Goal: Task Accomplishment & Management: Manage account settings

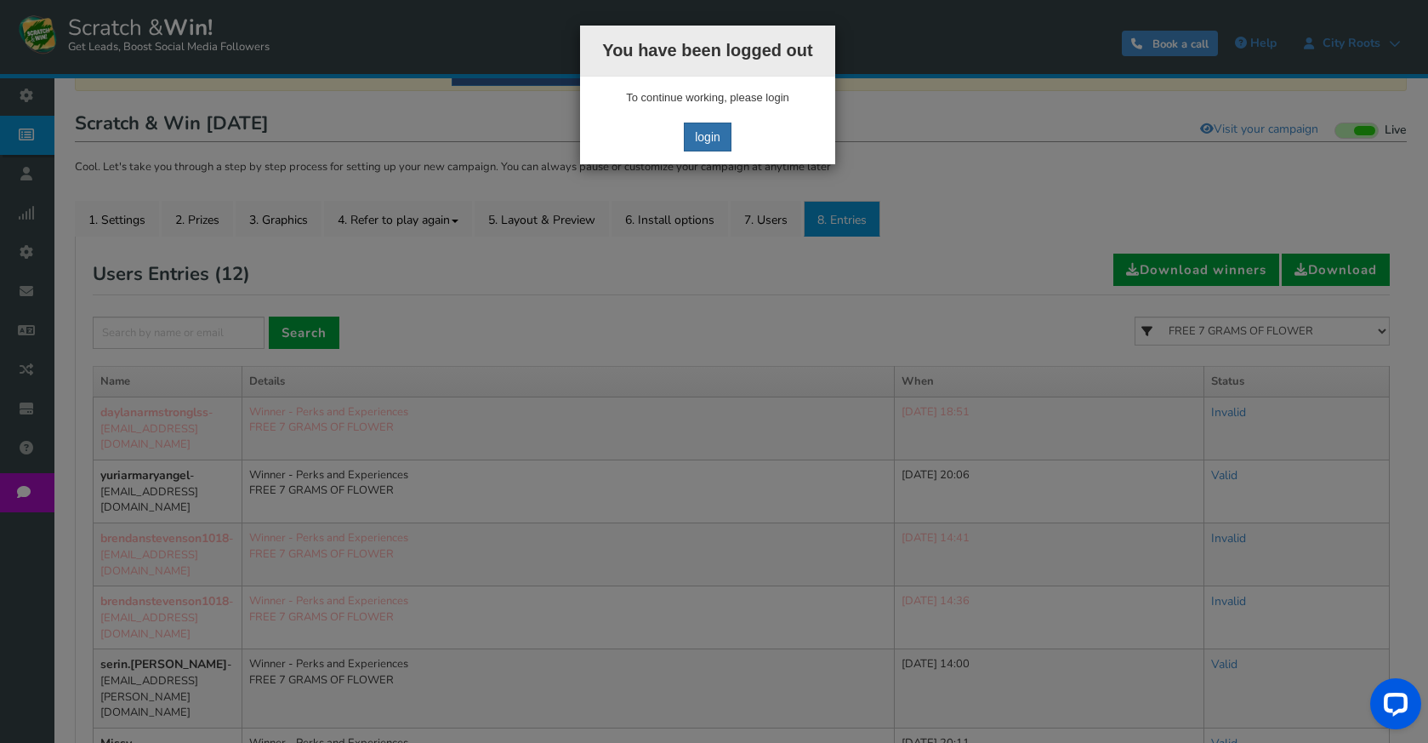
scroll to position [147, 0]
click at [697, 139] on link "login" at bounding box center [708, 136] width 48 height 29
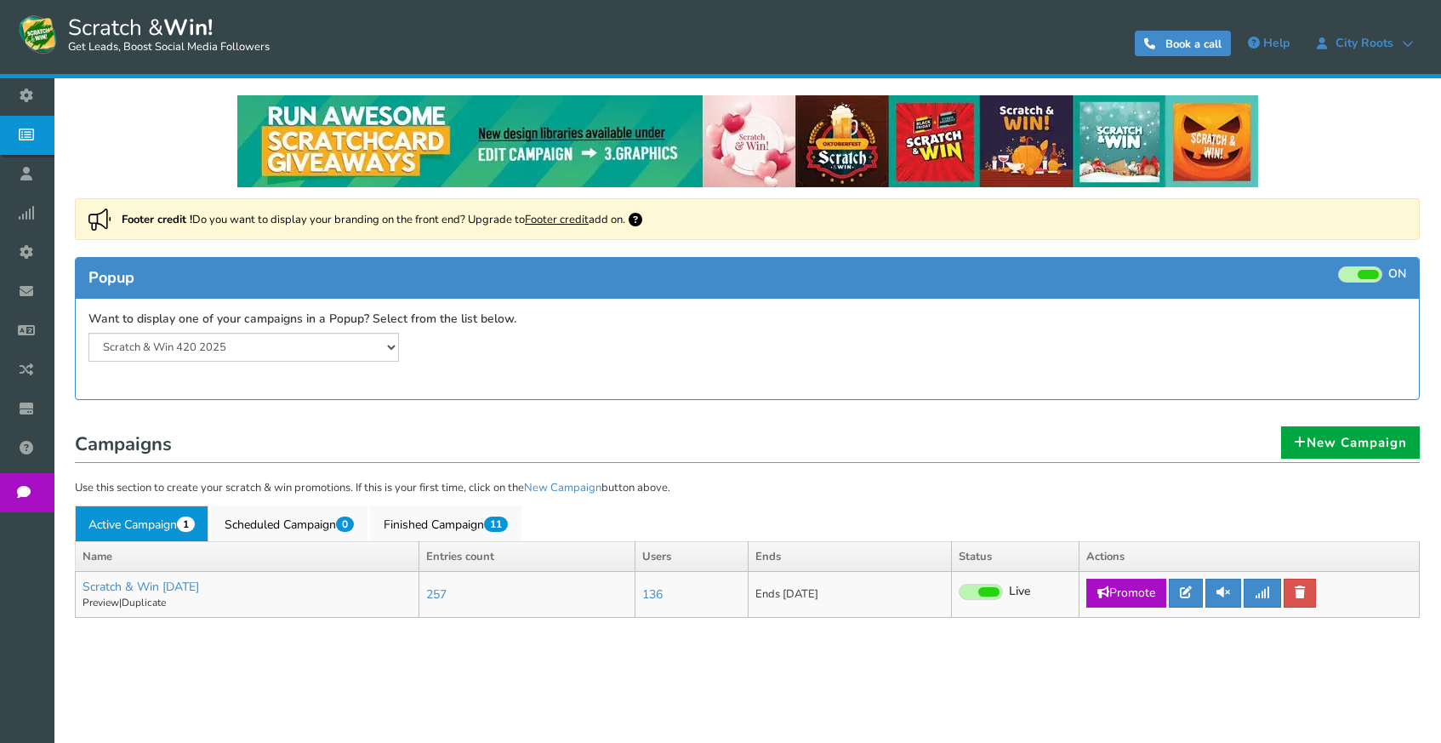
select select "20804"
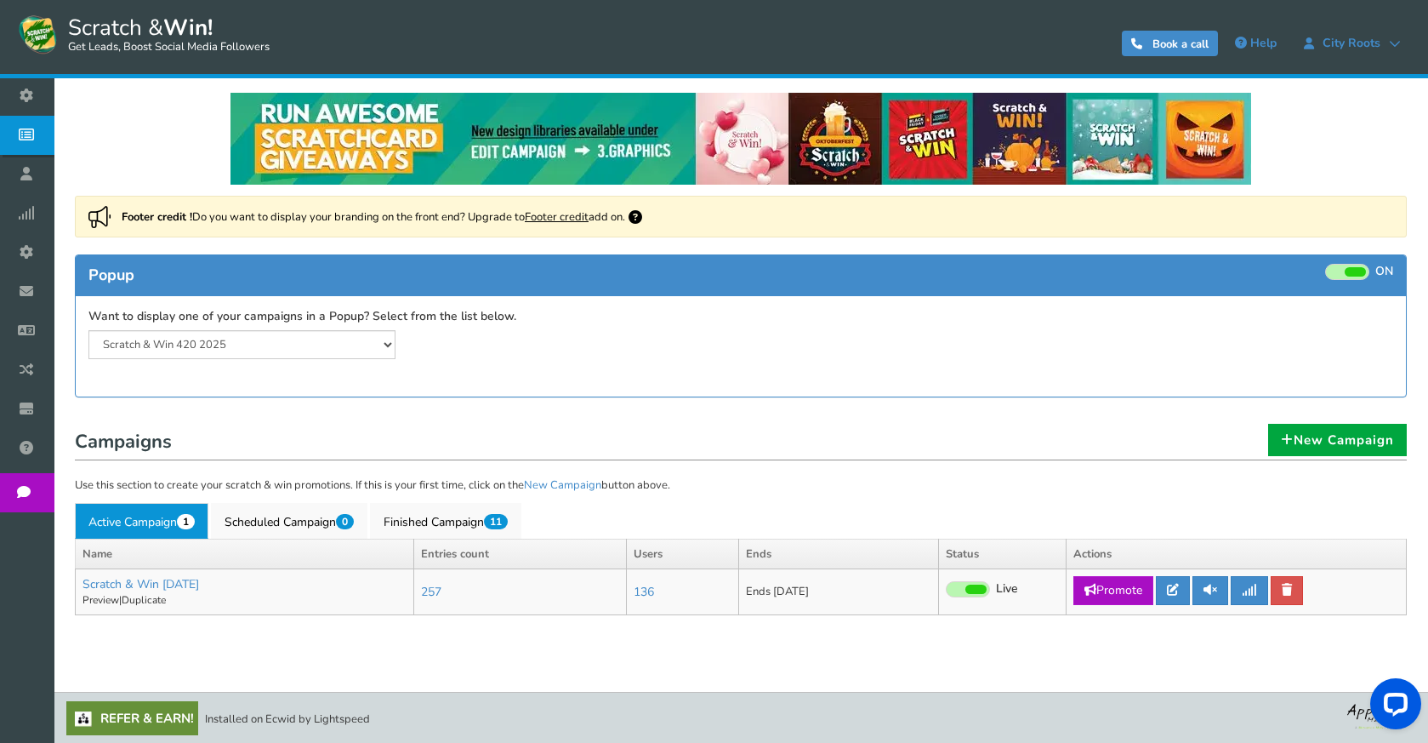
scroll to position [3, 0]
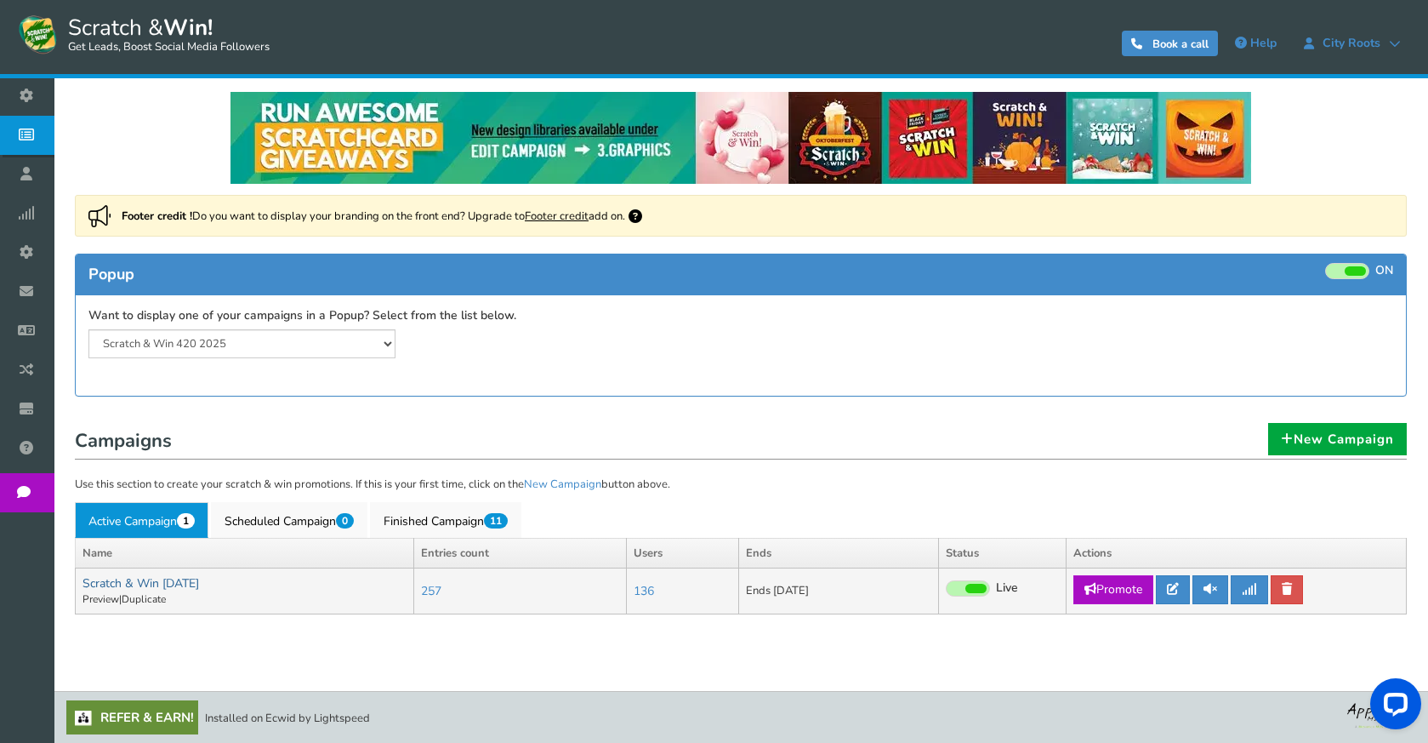
click at [199, 589] on link "Scratch & Win [DATE]" at bounding box center [141, 583] width 117 height 16
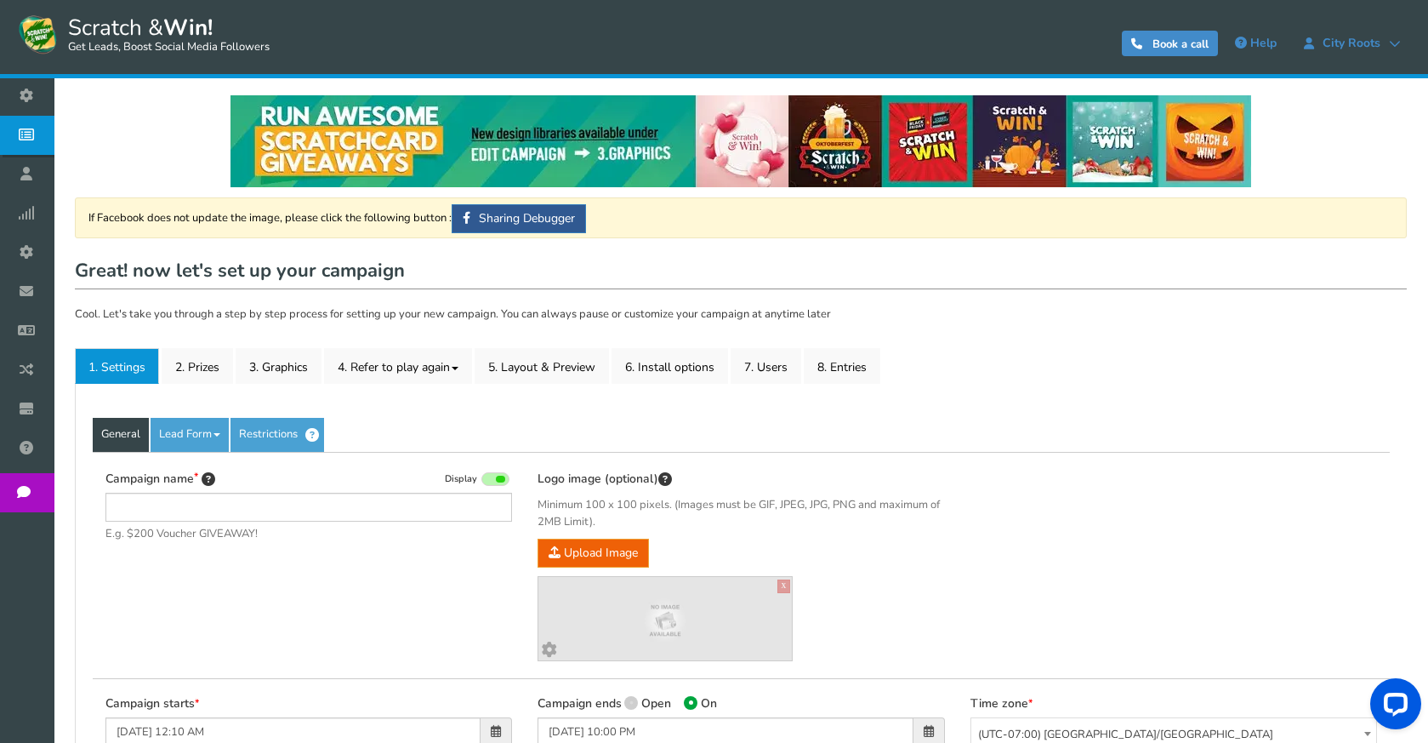
type input "Scratch & Win [DATE]"
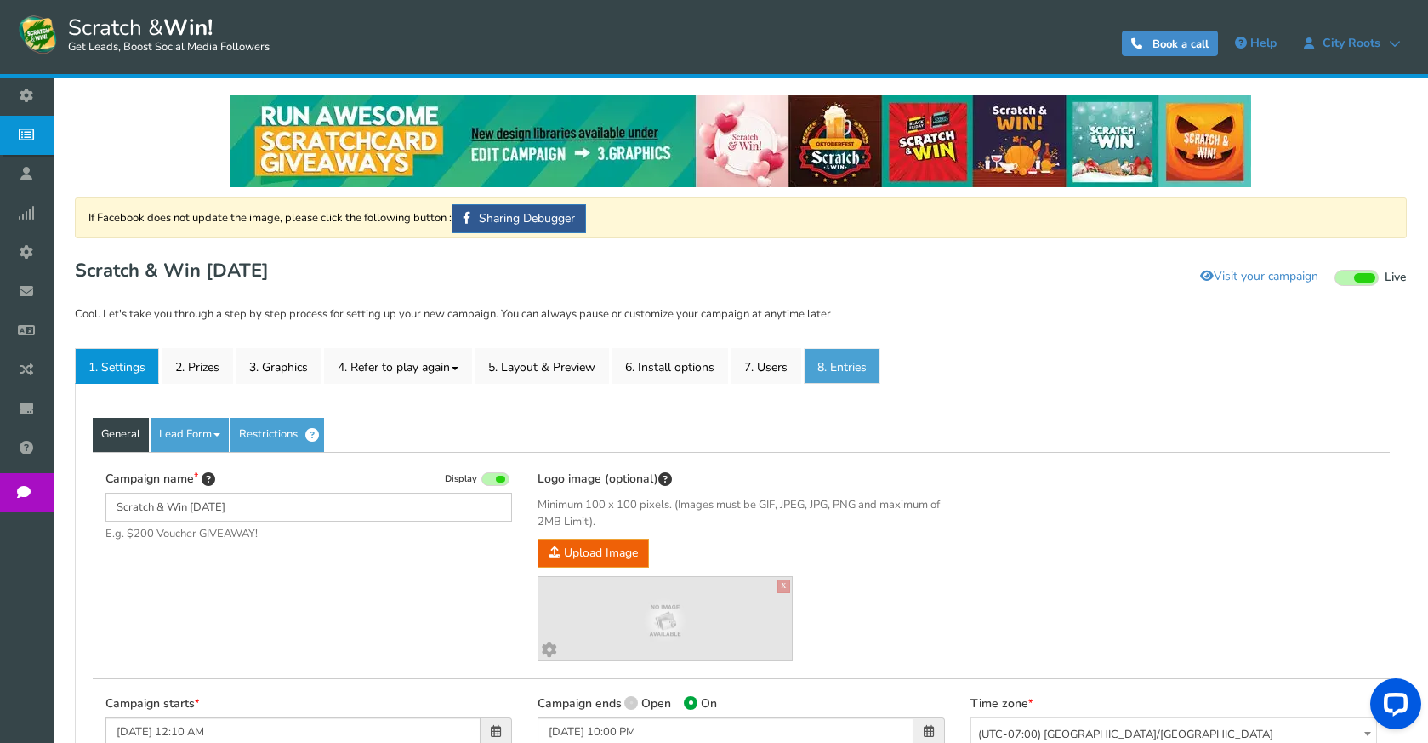
click at [857, 363] on link "8. Entries" at bounding box center [842, 366] width 77 height 36
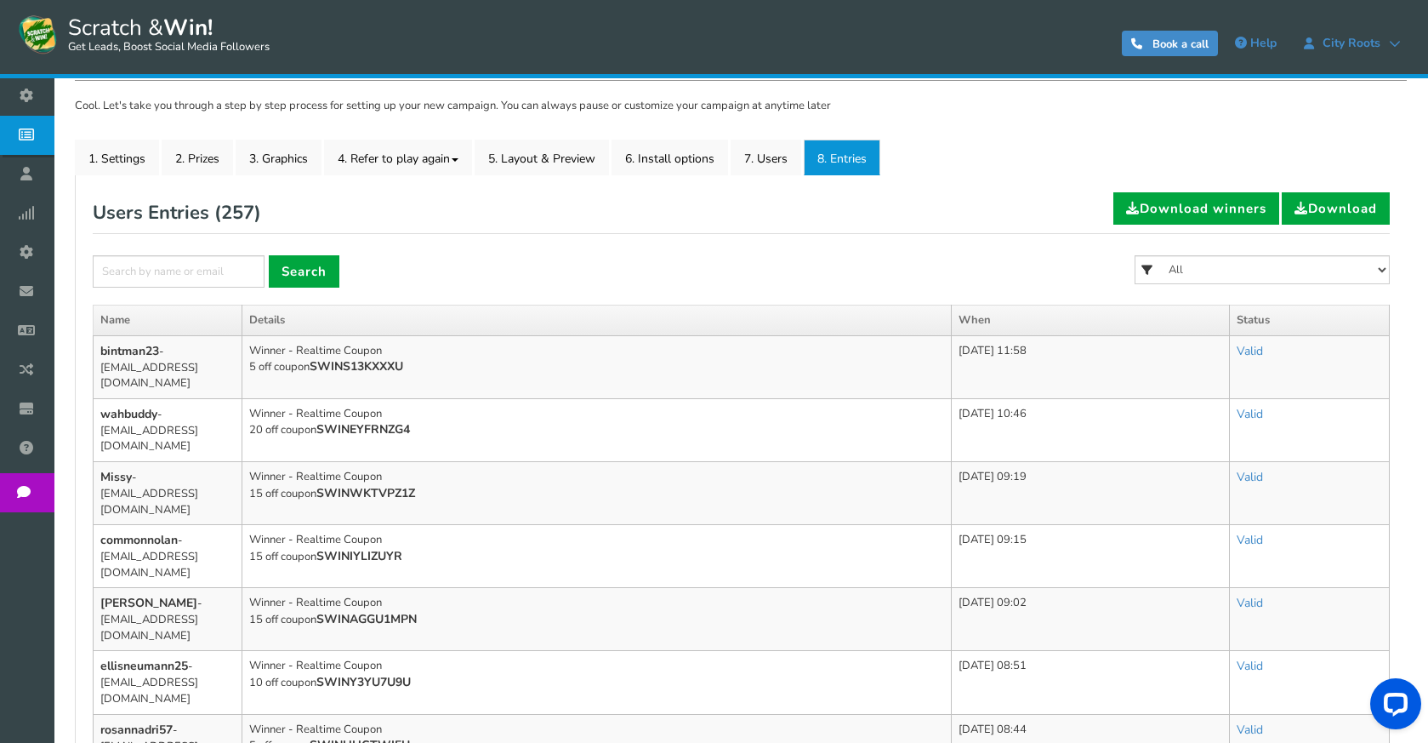
scroll to position [179, 0]
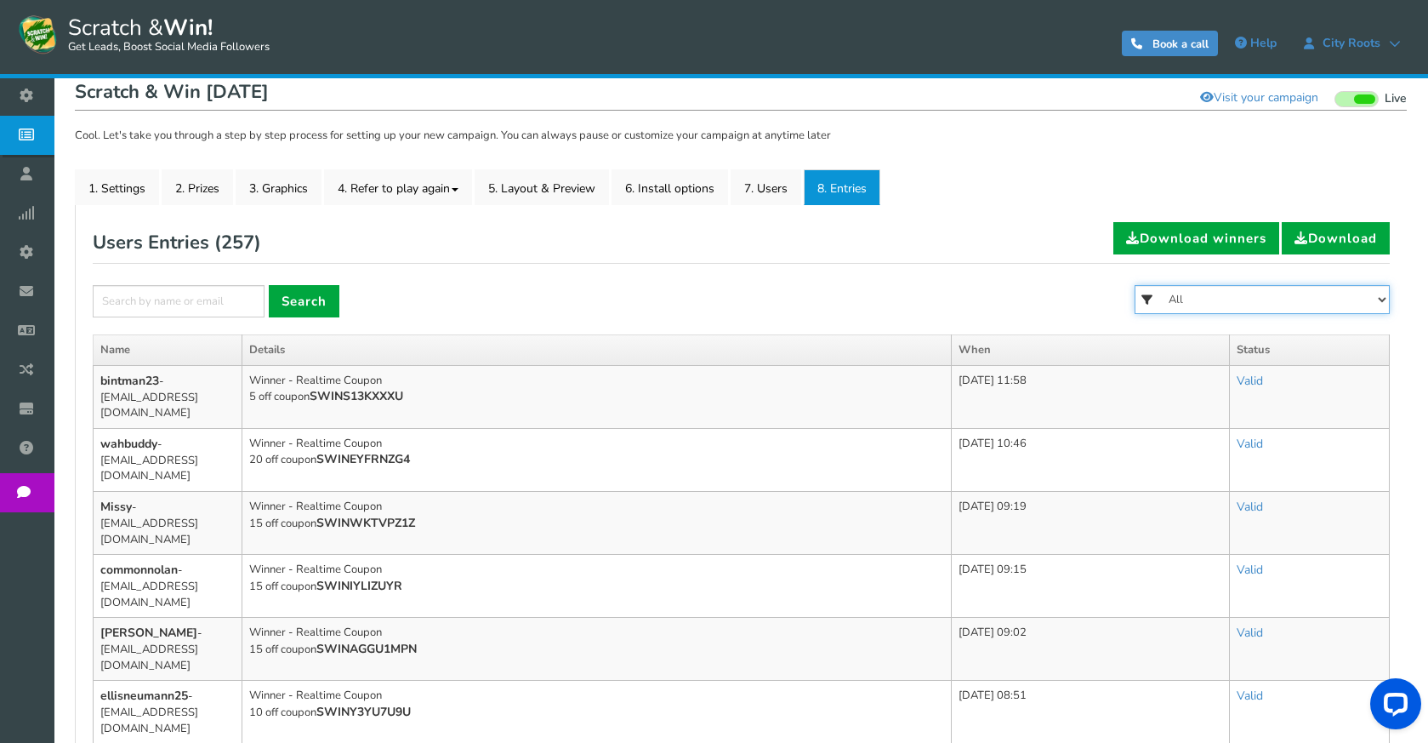
click at [1244, 308] on select "All FREE 500 POINTS [DATE] GOODIE BAG FREE 28 GRAMS OF SMALLS FLOWER FREE 7 GRA…" at bounding box center [1262, 299] width 255 height 29
select select "86484"
click at [1135, 285] on select "All FREE 500 POINTS [DATE] GOODIE BAG FREE 28 GRAMS OF SMALLS FLOWER FREE 7 GRA…" at bounding box center [1262, 299] width 255 height 29
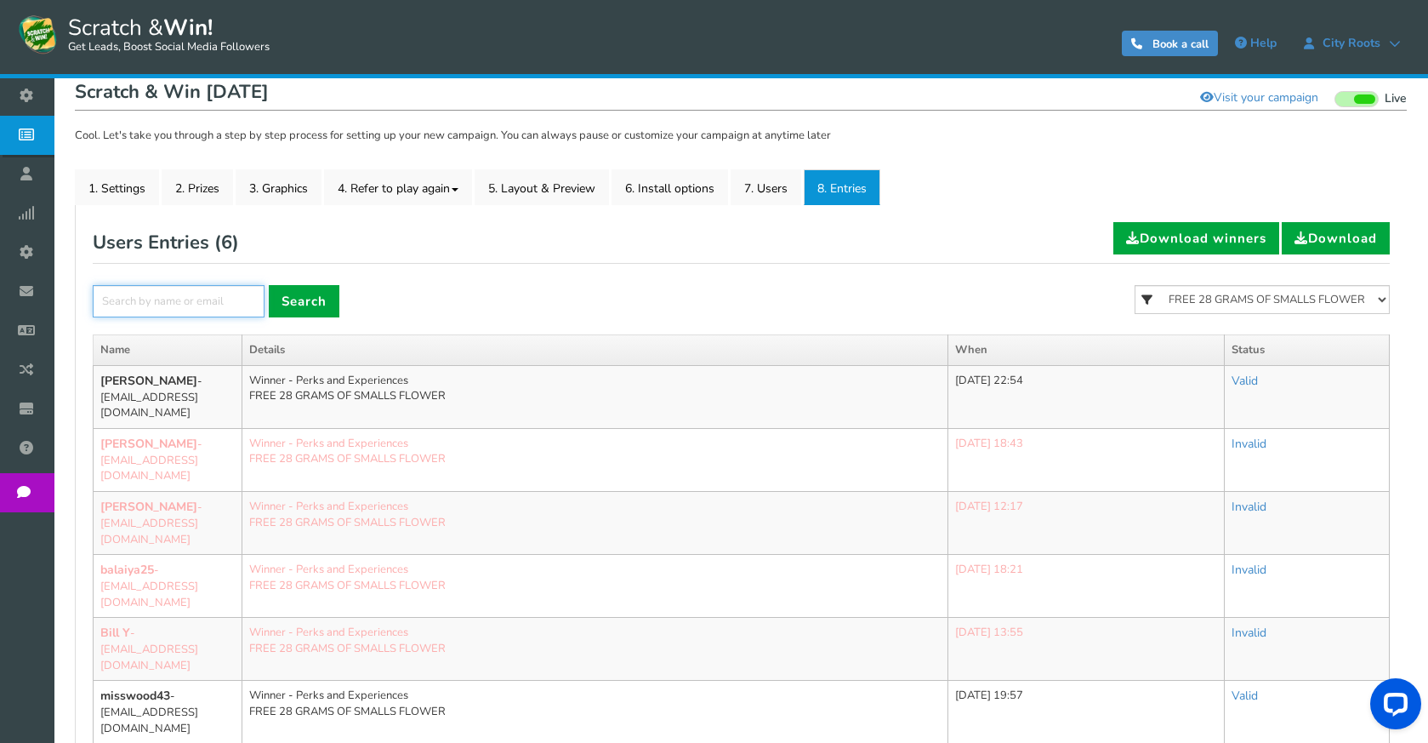
click at [236, 311] on input "text" at bounding box center [179, 301] width 172 height 32
drag, startPoint x: 477, startPoint y: 301, endPoint x: 566, endPoint y: 282, distance: 90.6
click at [477, 301] on form "× Search All FREE 500 POINTS [DATE] GOODIE BAG FREE 28 GRAMS OF SMALLS FLOWER F…" at bounding box center [741, 309] width 1297 height 49
click at [1359, 299] on select "All FREE 500 POINTS [DATE] GOODIE BAG FREE 28 GRAMS OF SMALLS FLOWER FREE 7 GRA…" at bounding box center [1262, 299] width 255 height 29
select select "86481"
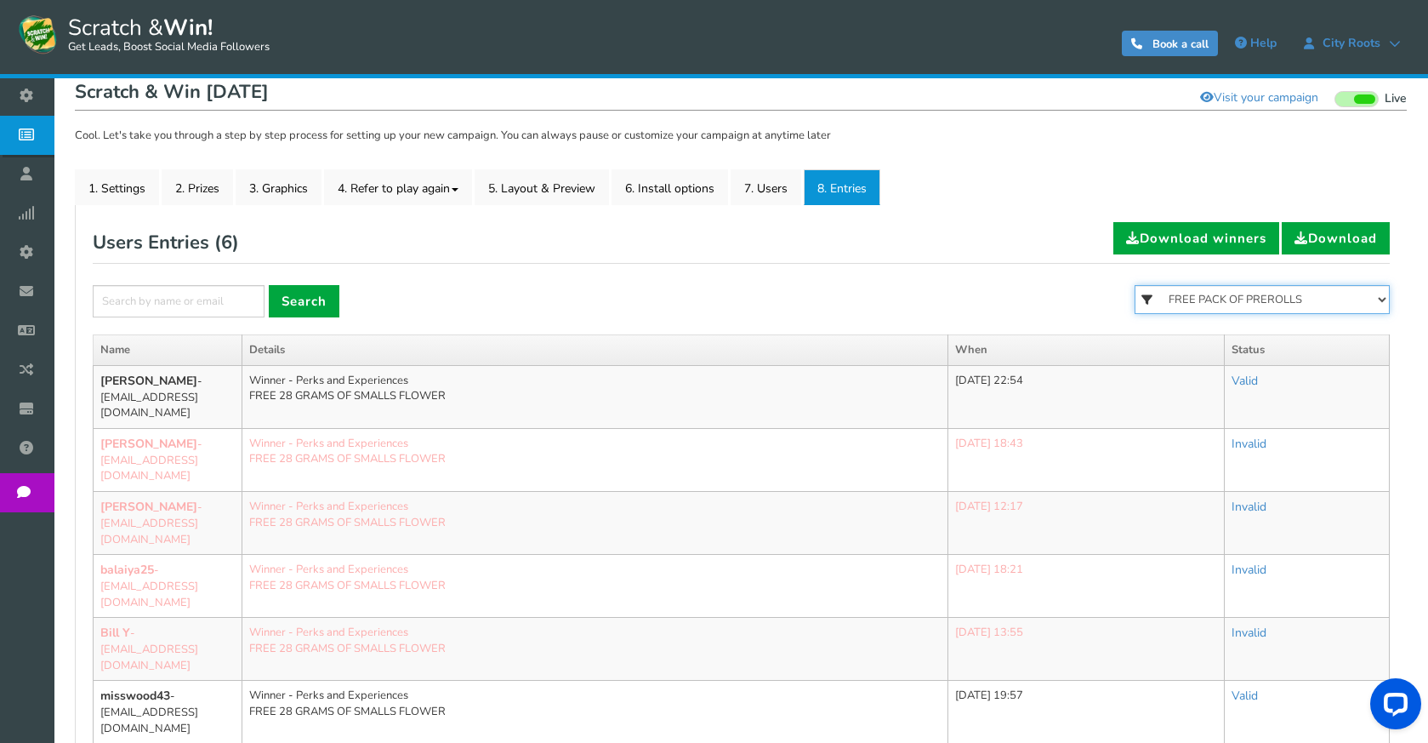
click at [1135, 285] on select "All FREE 500 POINTS [DATE] GOODIE BAG FREE 28 GRAMS OF SMALLS FLOWER FREE 7 GRA…" at bounding box center [1262, 299] width 255 height 29
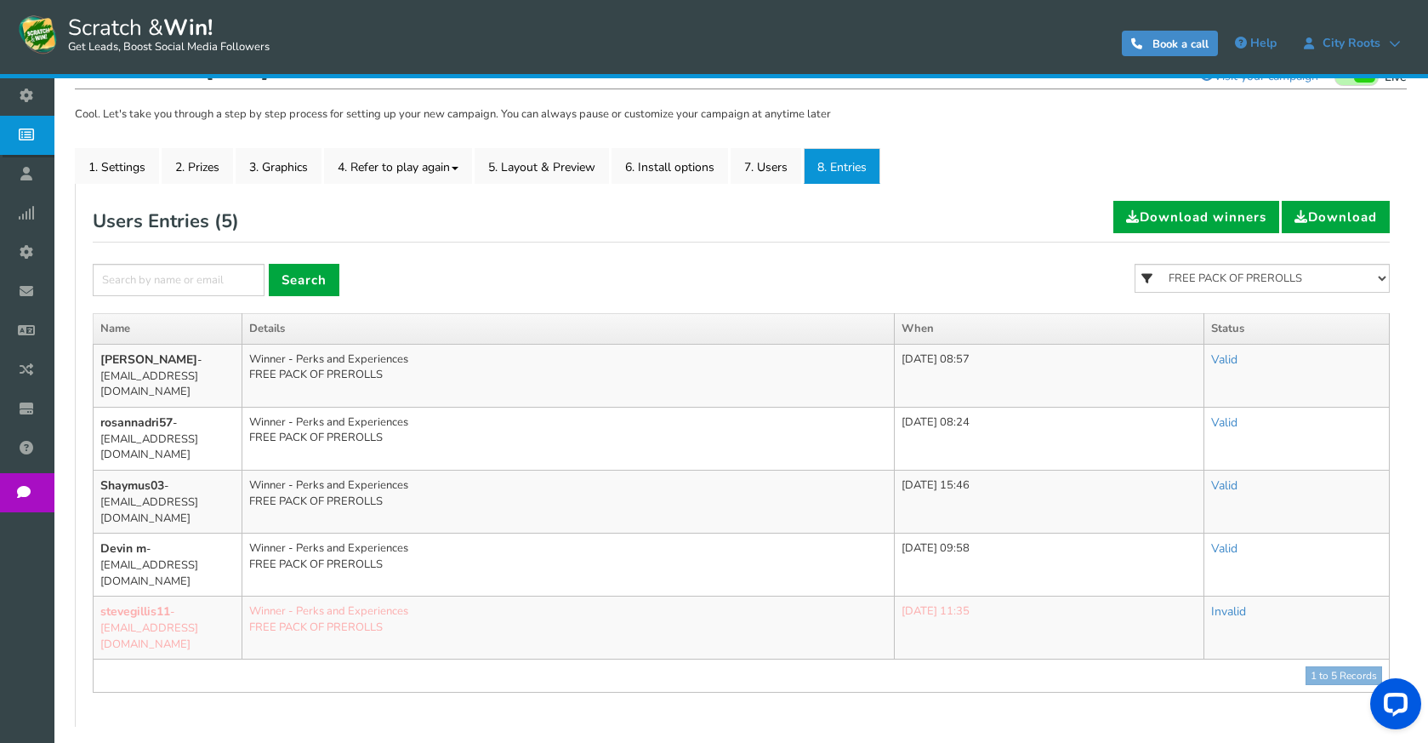
scroll to position [218, 0]
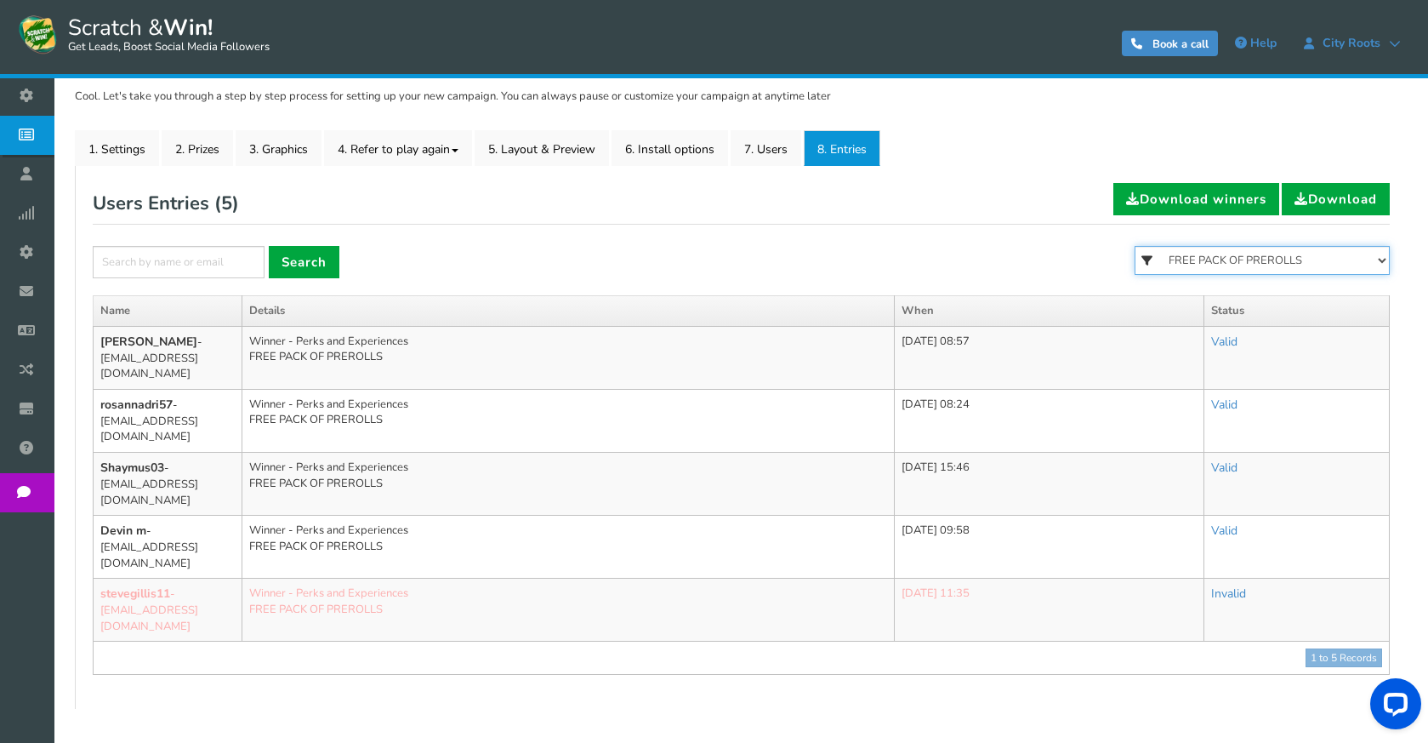
click at [1221, 264] on select "All FREE 500 POINTS [DATE] GOODIE BAG FREE 28 GRAMS OF SMALLS FLOWER FREE 7 GRA…" at bounding box center [1262, 260] width 255 height 29
select select "86482"
click at [1135, 246] on select "All FREE 500 POINTS [DATE] GOODIE BAG FREE 28 GRAMS OF SMALLS FLOWER FREE 7 GRA…" at bounding box center [1262, 260] width 255 height 29
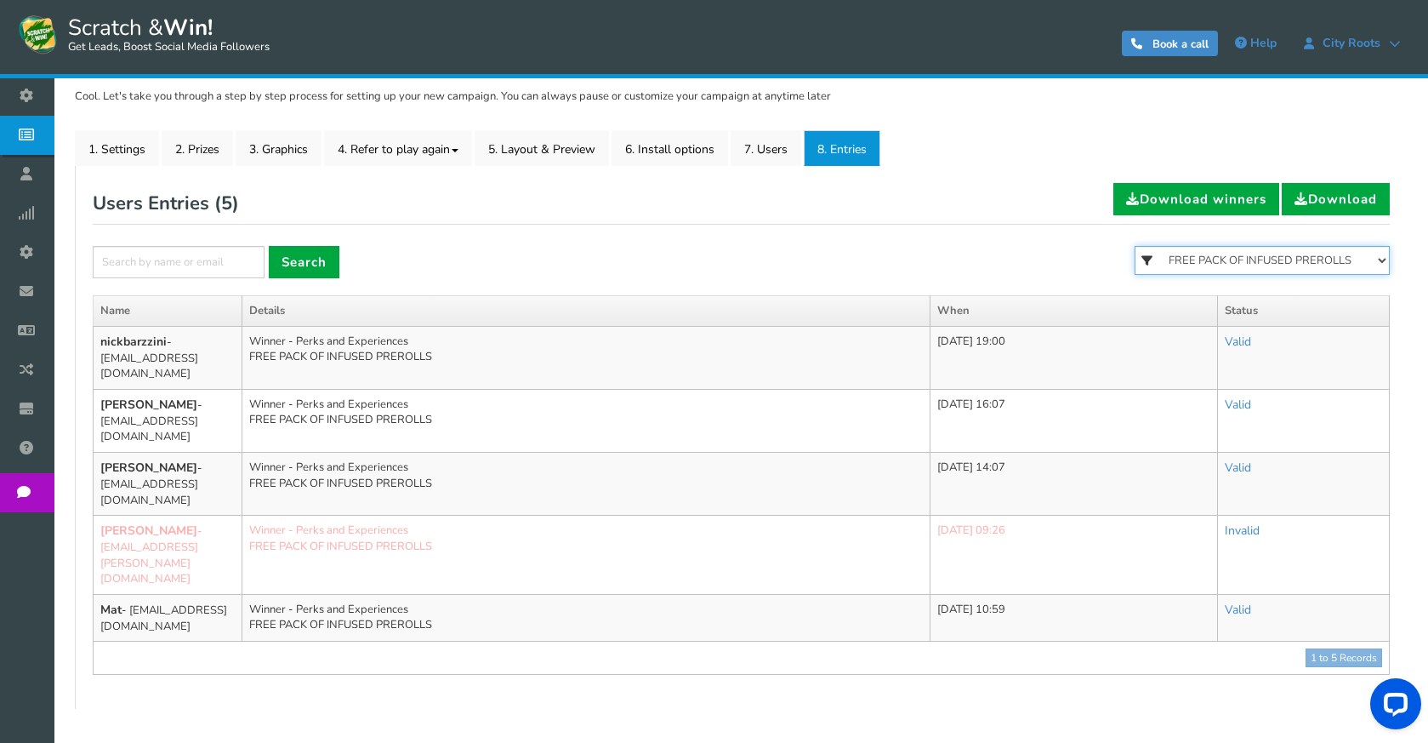
click at [1181, 252] on select "All FREE 500 POINTS [DATE] GOODIE BAG FREE 28 GRAMS OF SMALLS FLOWER FREE 7 GRA…" at bounding box center [1262, 260] width 255 height 29
select select "86481"
click at [1135, 246] on select "All FREE 500 POINTS [DATE] GOODIE BAG FREE 28 GRAMS OF SMALLS FLOWER FREE 7 GRA…" at bounding box center [1262, 260] width 255 height 29
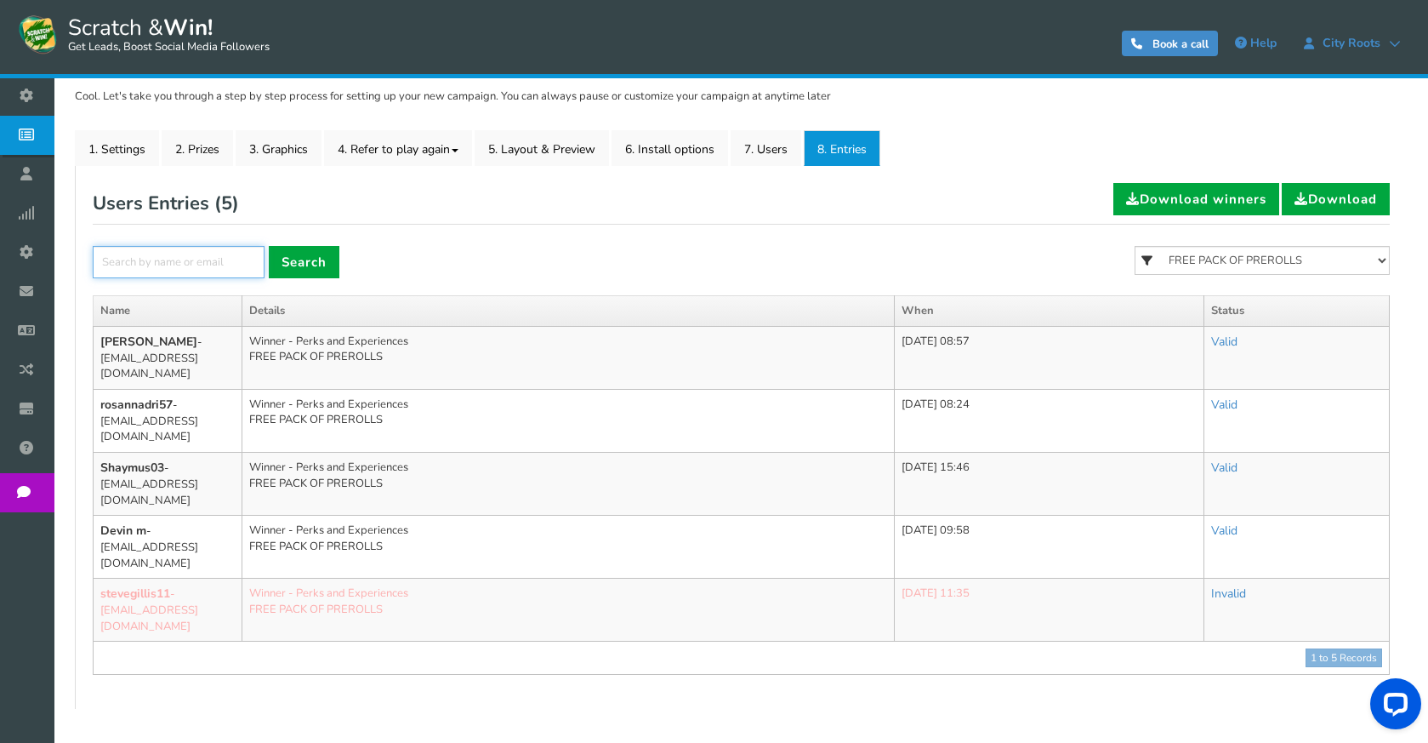
click at [213, 274] on input "text" at bounding box center [179, 262] width 172 height 32
paste input "[EMAIL_ADDRESS][DOMAIN_NAME]"
type input "[EMAIL_ADDRESS][DOMAIN_NAME]"
click at [310, 257] on link "Search" at bounding box center [304, 262] width 71 height 32
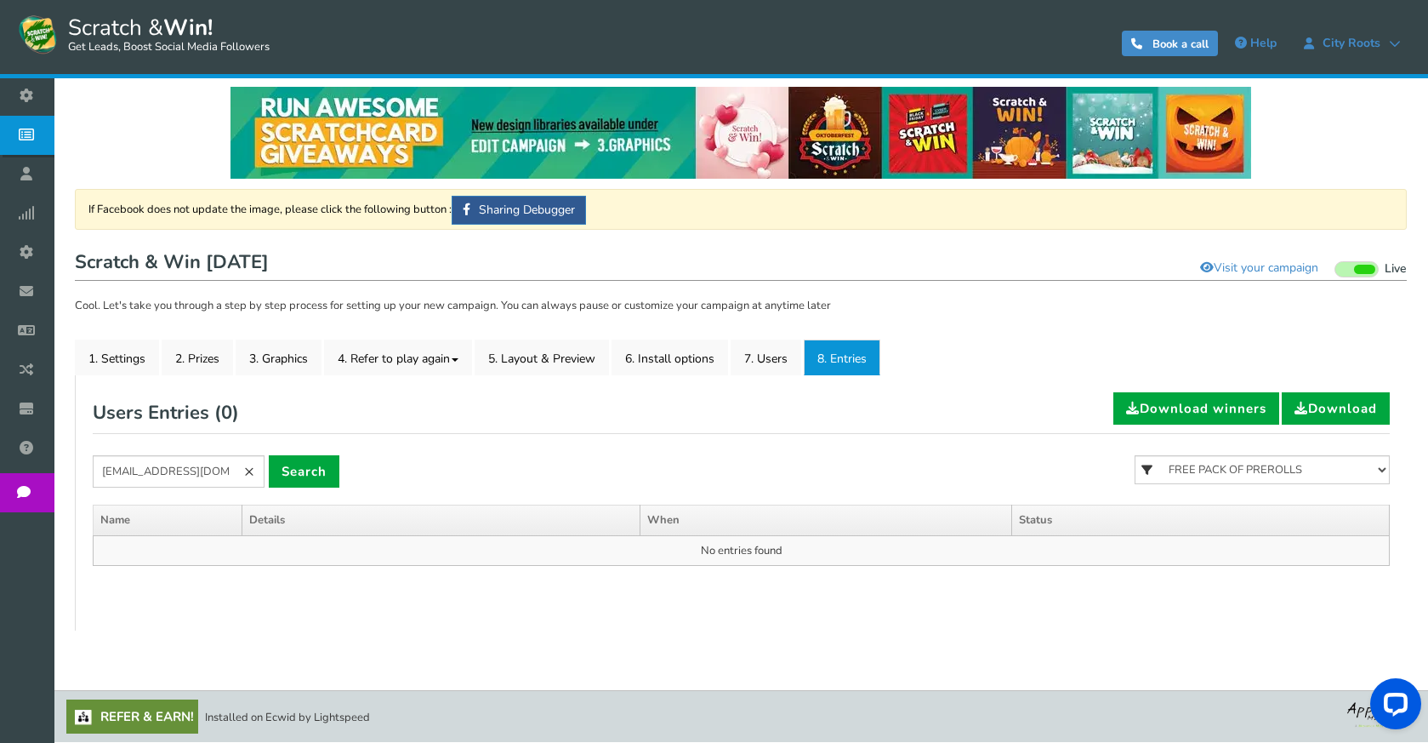
scroll to position [9, 0]
click at [246, 468] on link "×" at bounding box center [249, 471] width 31 height 32
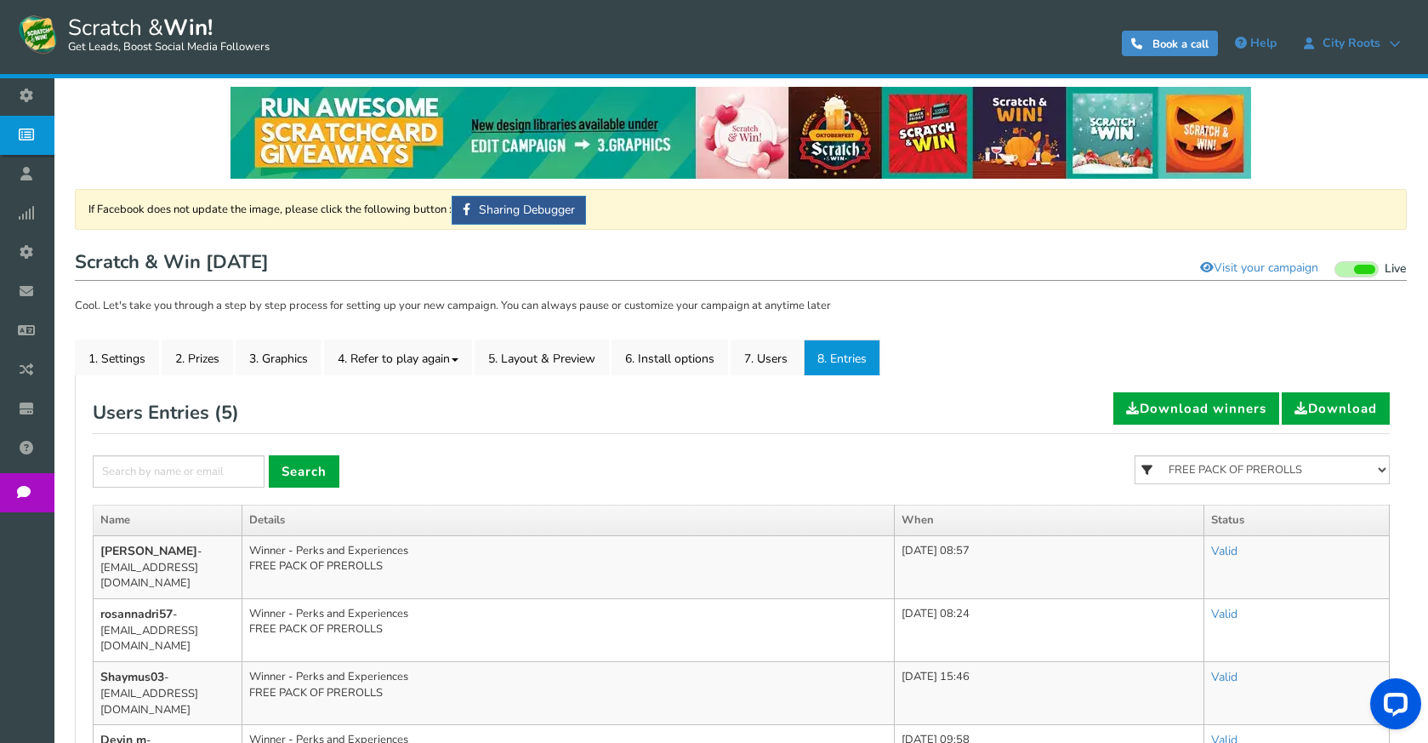
click at [214, 472] on input "text" at bounding box center [179, 471] width 172 height 32
type input "[EMAIL_ADDRESS][DOMAIN_NAME]"
click at [284, 463] on link "Search" at bounding box center [304, 471] width 71 height 32
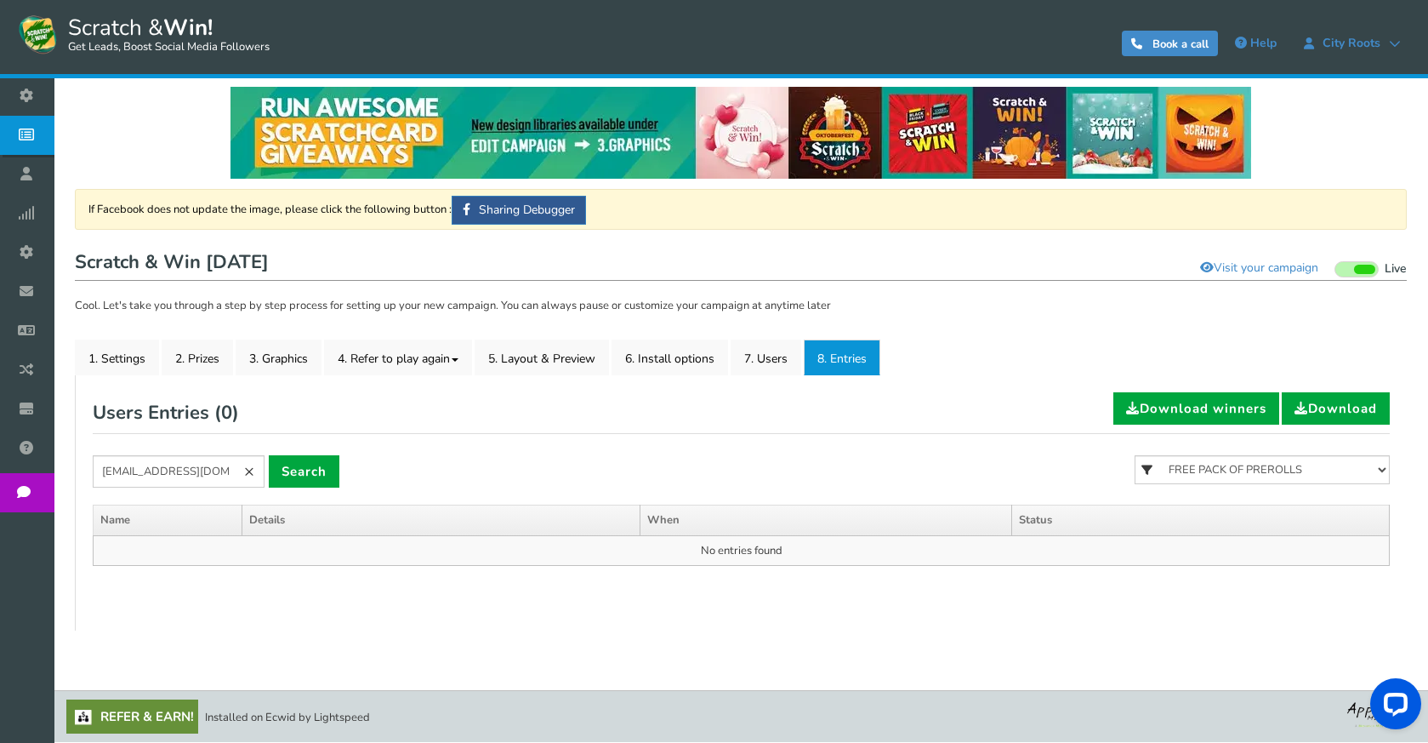
click at [248, 458] on link "×" at bounding box center [249, 471] width 31 height 32
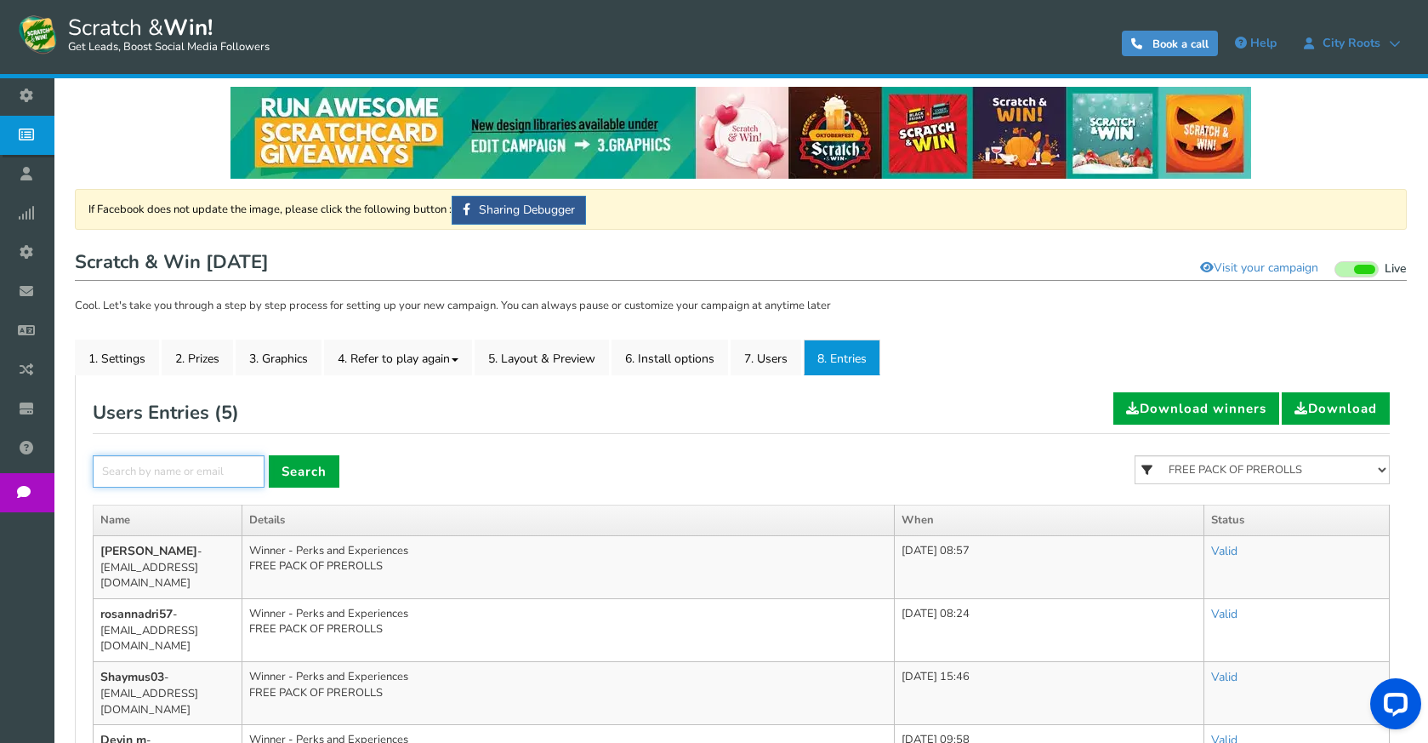
click at [232, 470] on input "text" at bounding box center [179, 471] width 172 height 32
paste input "[EMAIL_ADDRESS][DOMAIN_NAME]"
type input "[EMAIL_ADDRESS][DOMAIN_NAME]"
click at [287, 472] on link "Search" at bounding box center [304, 471] width 71 height 32
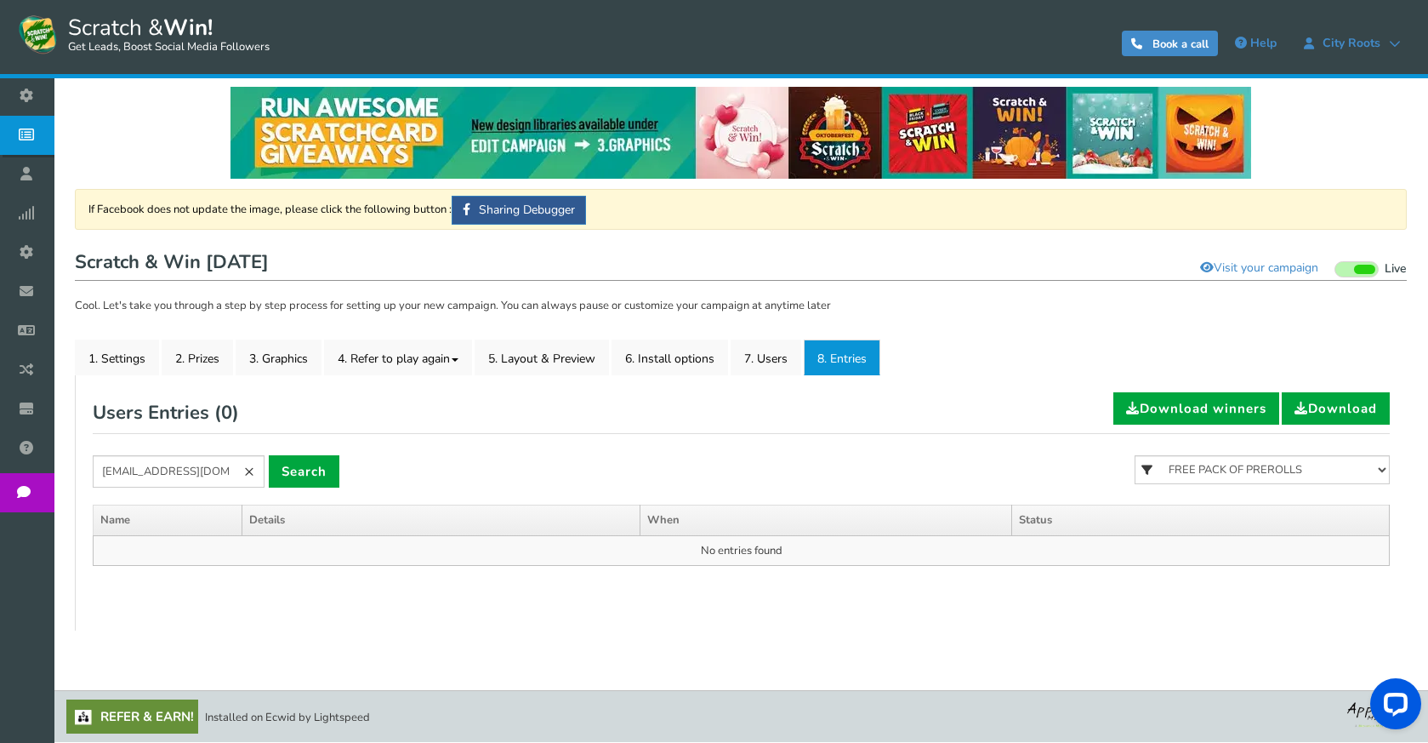
click at [255, 468] on link "×" at bounding box center [249, 471] width 31 height 32
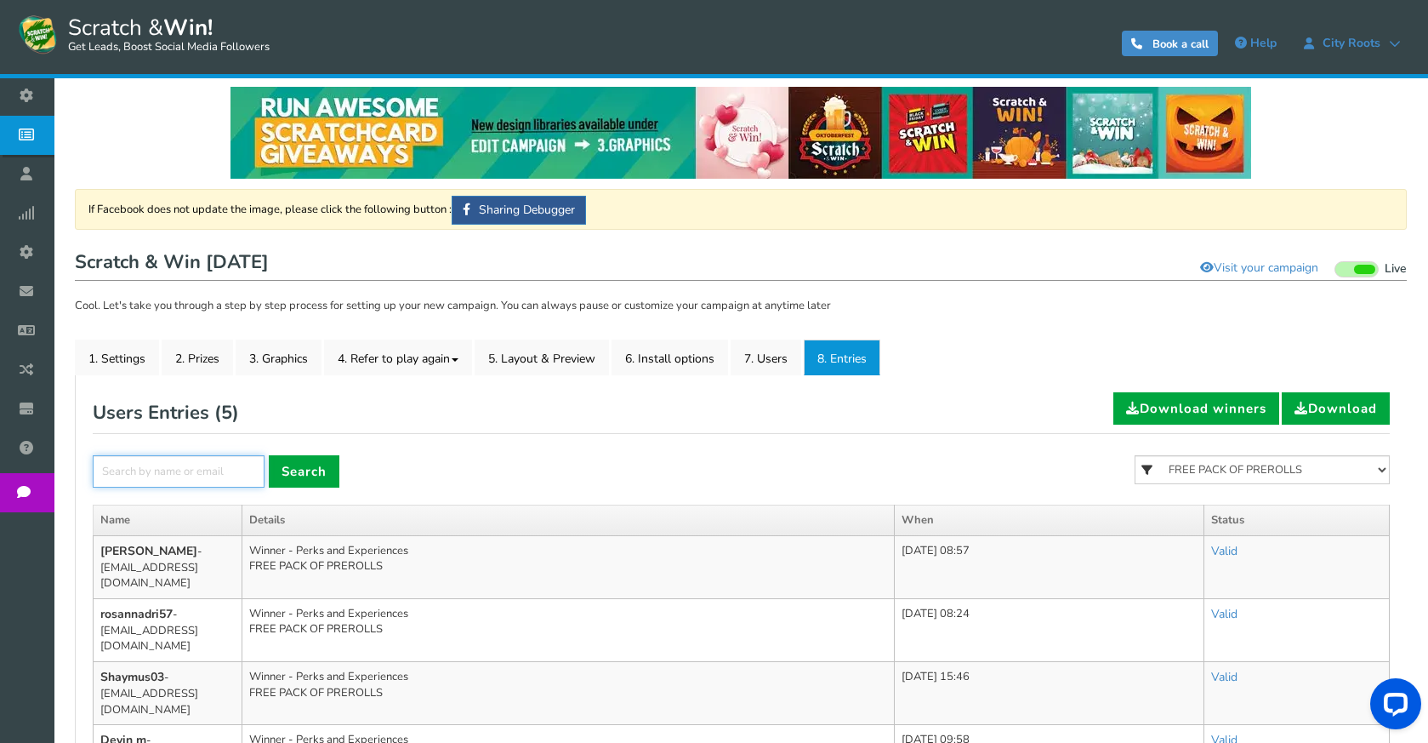
click at [260, 473] on input "text" at bounding box center [179, 471] width 172 height 32
paste input "[EMAIL_ADDRESS][DOMAIN_NAME]"
type input "[EMAIL_ADDRESS][DOMAIN_NAME]"
click at [324, 472] on link "Search" at bounding box center [304, 471] width 71 height 32
